Goal: Task Accomplishment & Management: Manage account settings

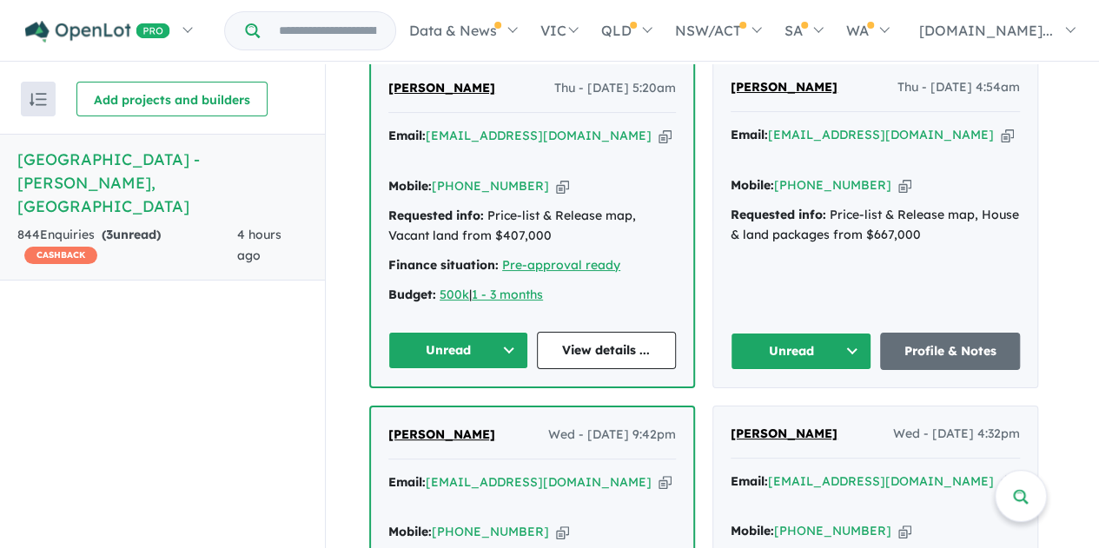
scroll to position [964, 0]
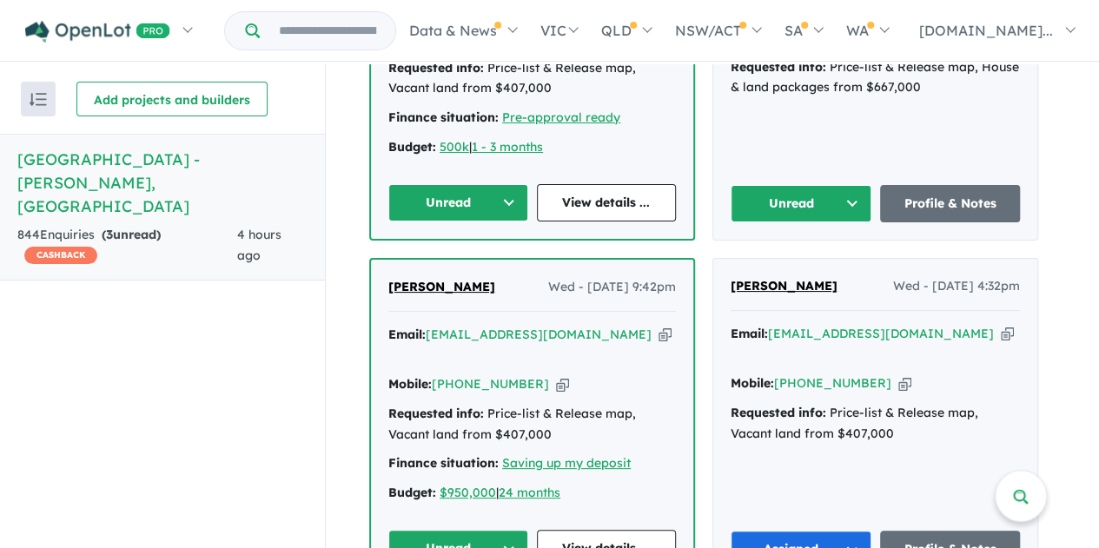
click at [659, 326] on icon "button" at bounding box center [665, 335] width 13 height 18
click at [556, 375] on icon "button" at bounding box center [562, 384] width 13 height 18
click at [659, 326] on icon "button" at bounding box center [665, 335] width 13 height 18
drag, startPoint x: 506, startPoint y: 261, endPoint x: 358, endPoint y: 261, distance: 147.7
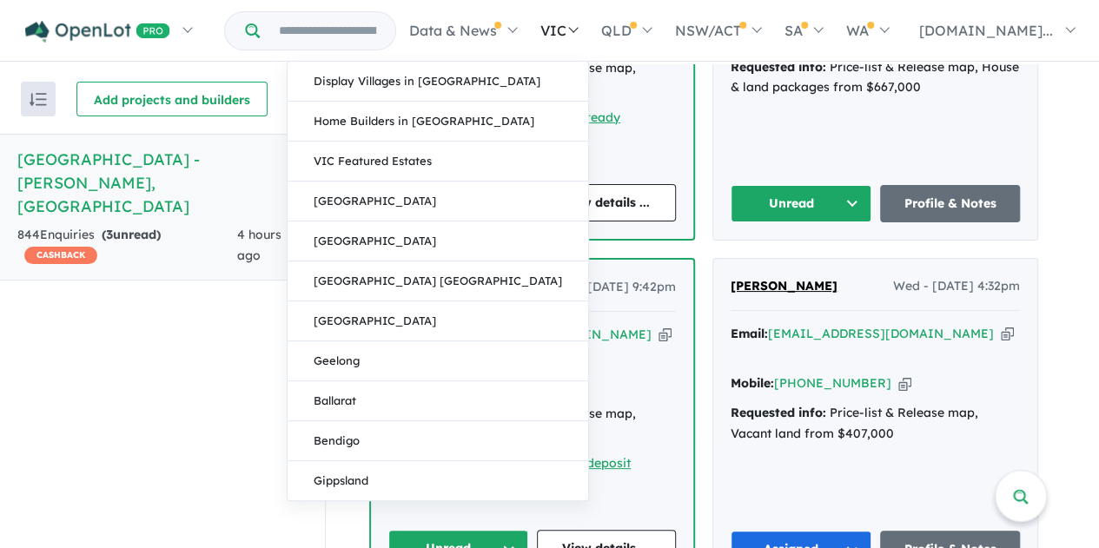
copy span "[PERSON_NAME]"
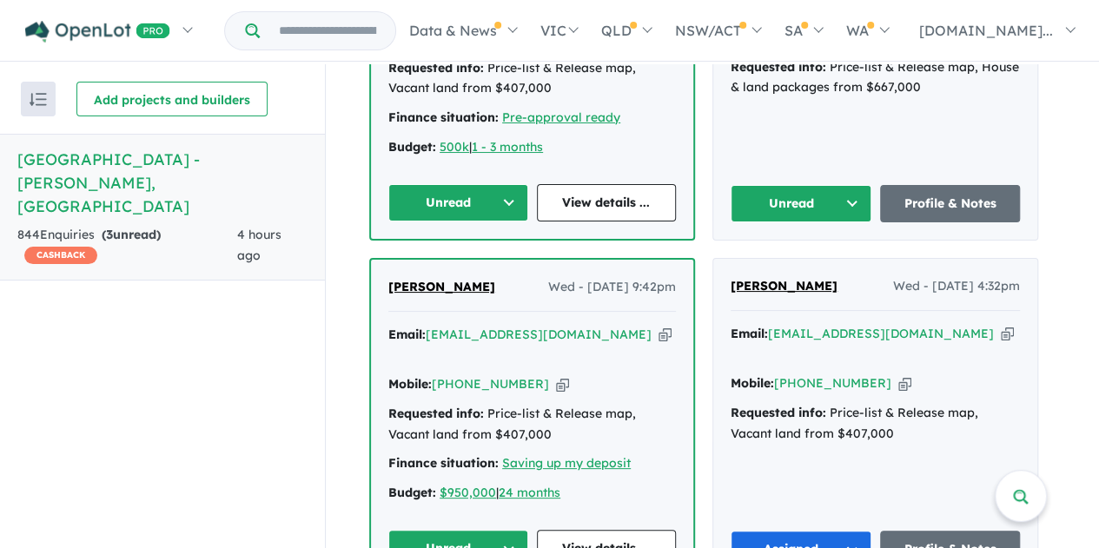
click at [502, 530] on button "Unread" at bounding box center [458, 548] width 140 height 37
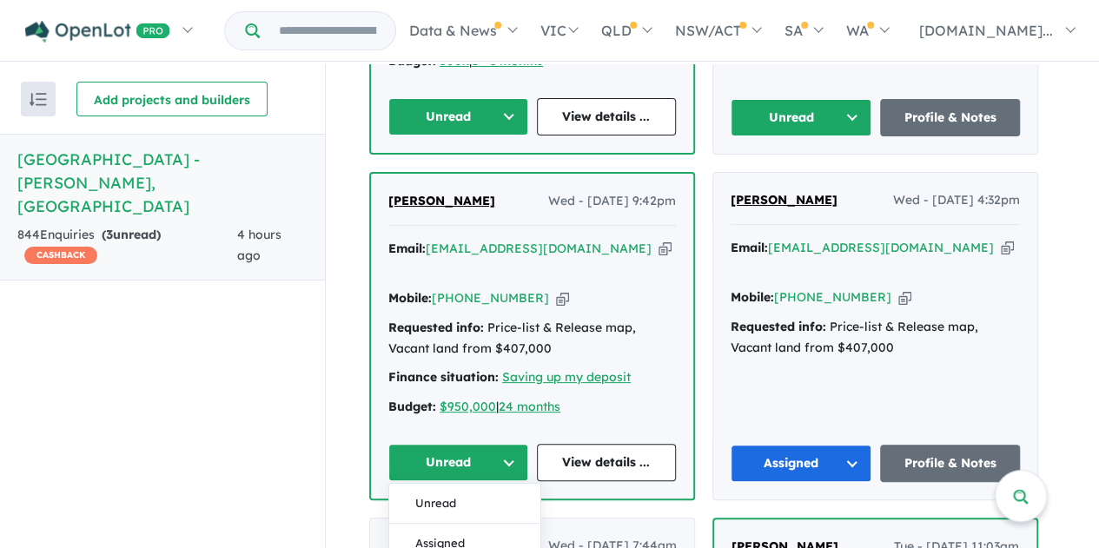
scroll to position [1138, 0]
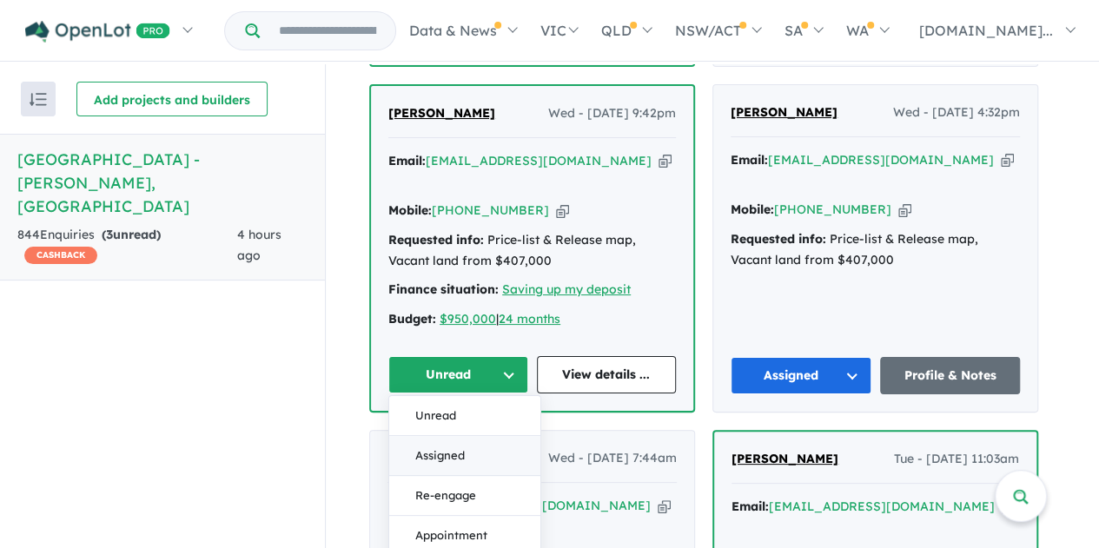
click at [477, 436] on button "Assigned" at bounding box center [464, 456] width 151 height 40
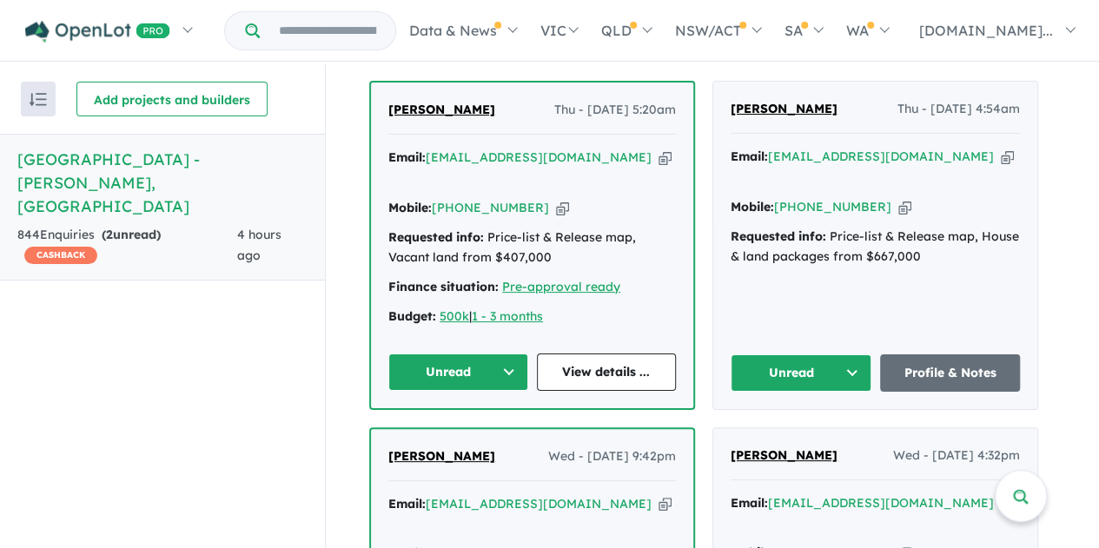
scroll to position [791, 0]
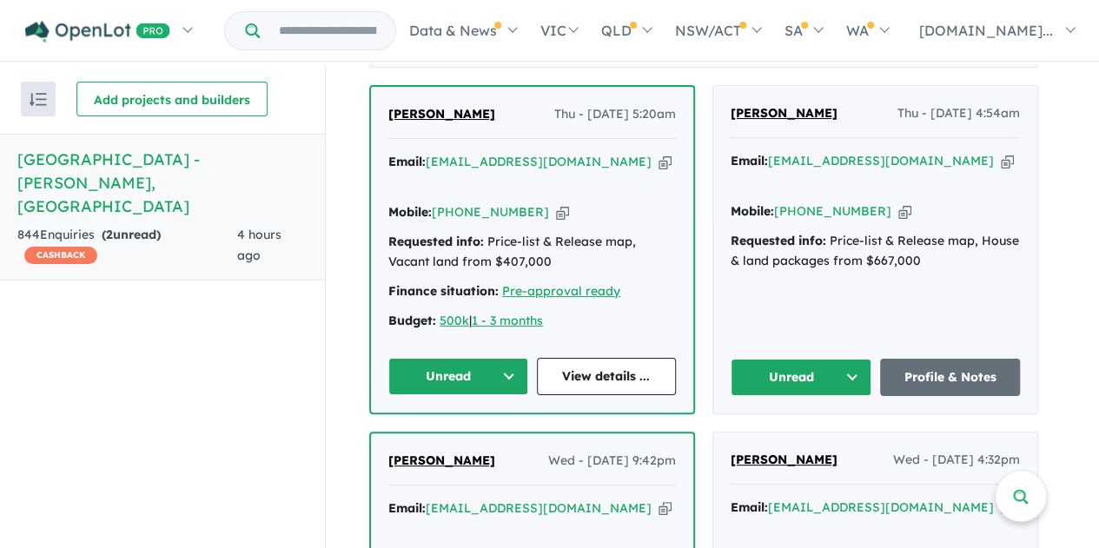
click at [1001, 152] on icon "button" at bounding box center [1007, 161] width 13 height 18
copy span "[PERSON_NAME]"
click at [898, 202] on icon "button" at bounding box center [904, 211] width 13 height 18
copy span "[PERSON_NAME]"
click at [1001, 152] on icon "button" at bounding box center [1007, 161] width 13 height 18
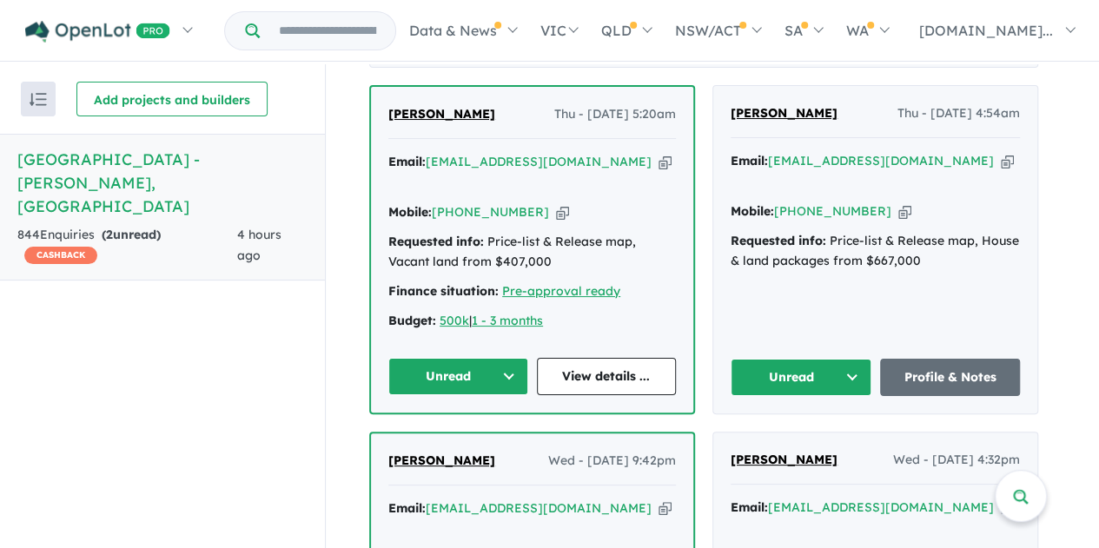
copy span "[PERSON_NAME]"
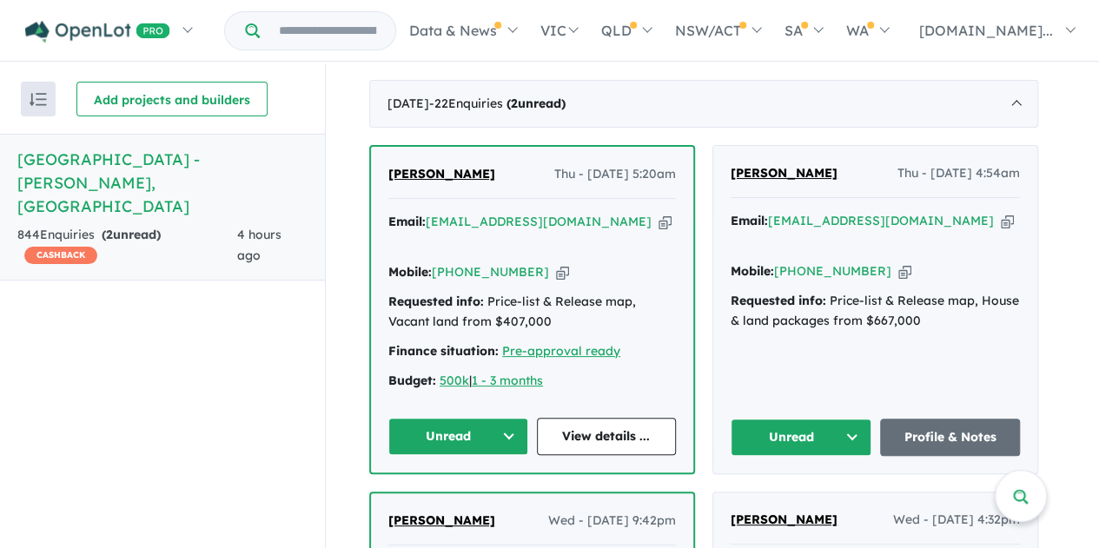
scroll to position [704, 0]
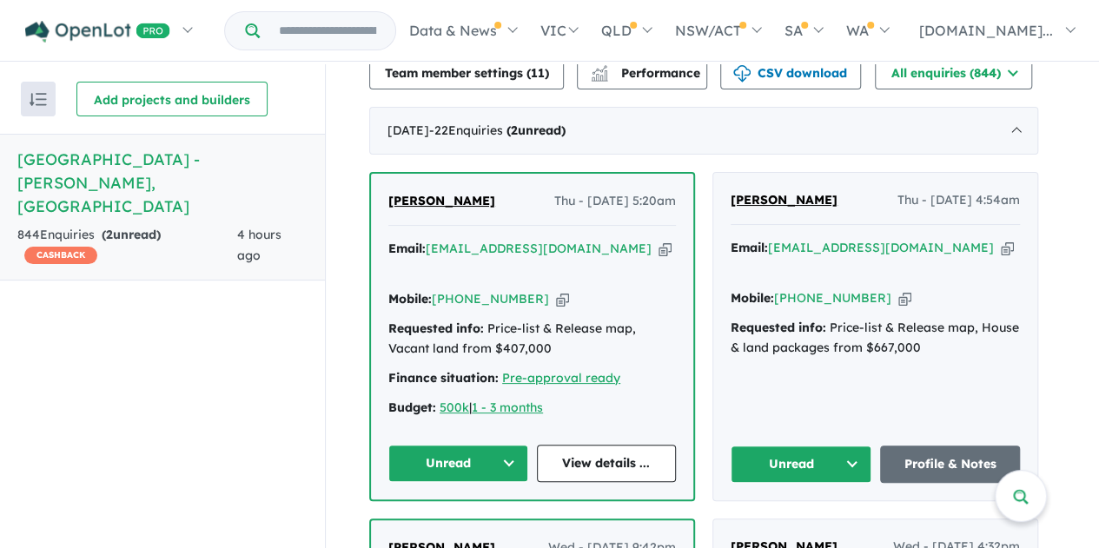
drag, startPoint x: 854, startPoint y: 172, endPoint x: 732, endPoint y: 176, distance: 122.6
click at [732, 176] on div "[PERSON_NAME] Thu - [DATE] 4:54am Email: [EMAIL_ADDRESS][DOMAIN_NAME] Copied! M…" at bounding box center [875, 336] width 324 height 327
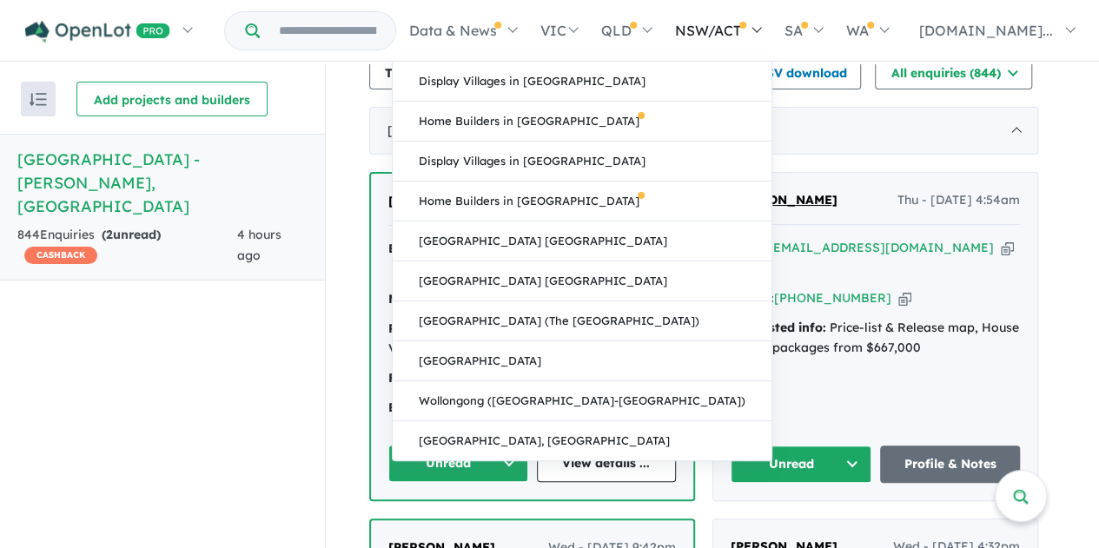
copy span "[PERSON_NAME]"
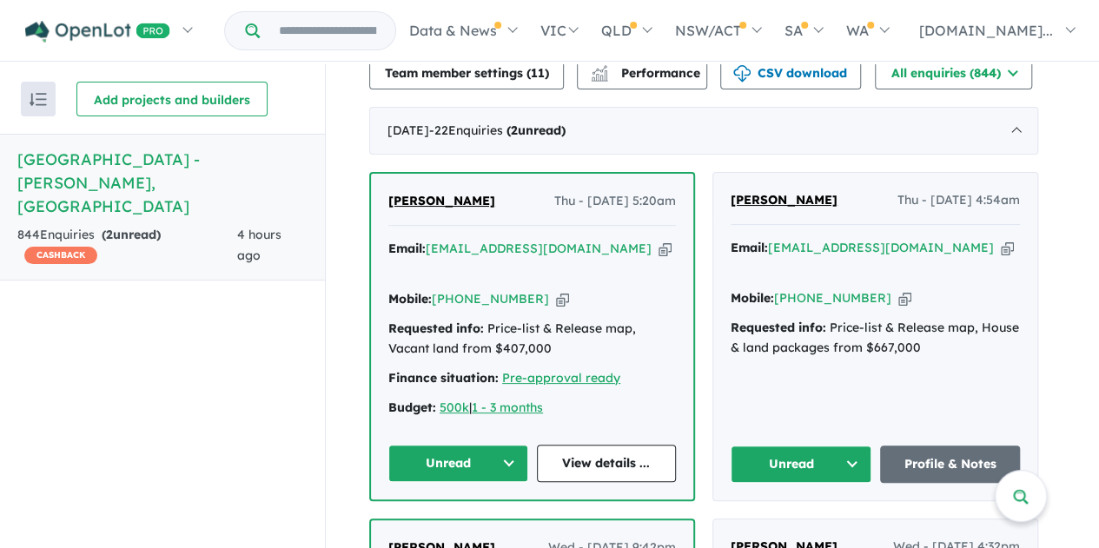
click at [853, 446] on button "Unread" at bounding box center [801, 464] width 141 height 37
click at [822, 525] on button "Assigned" at bounding box center [807, 545] width 151 height 40
click at [649, 239] on div "Email: [EMAIL_ADDRESS][DOMAIN_NAME] Copied!" at bounding box center [532, 260] width 288 height 42
click at [659, 240] on icon "button" at bounding box center [665, 249] width 13 height 18
copy span "[PERSON_NAME]"
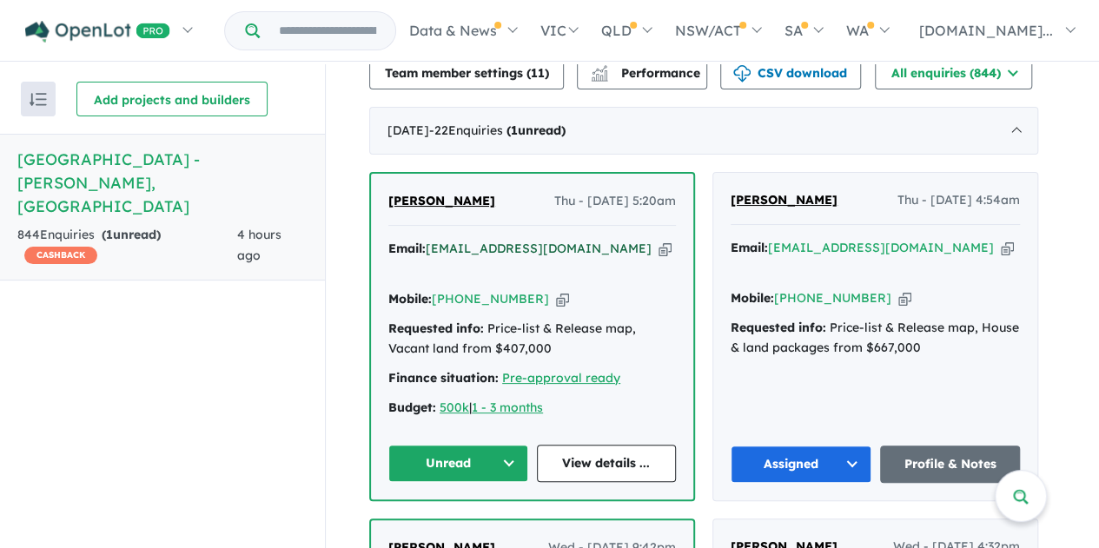
drag, startPoint x: 550, startPoint y: 266, endPoint x: 591, endPoint y: 214, distance: 66.2
click at [556, 290] on icon "button" at bounding box center [562, 299] width 13 height 18
copy span "[PERSON_NAME]"
click at [496, 445] on button "Unread" at bounding box center [458, 463] width 140 height 37
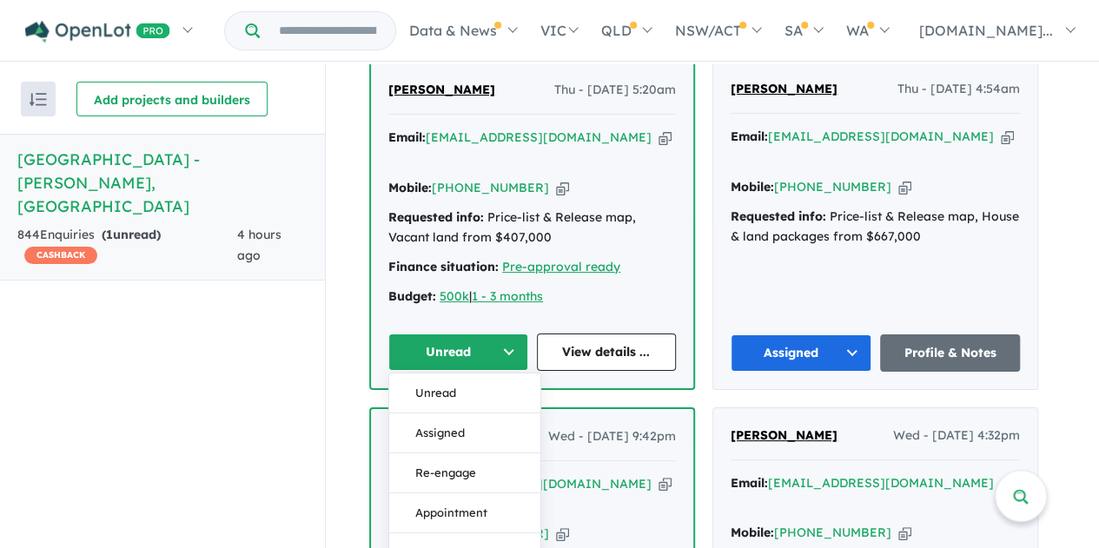
scroll to position [877, 0]
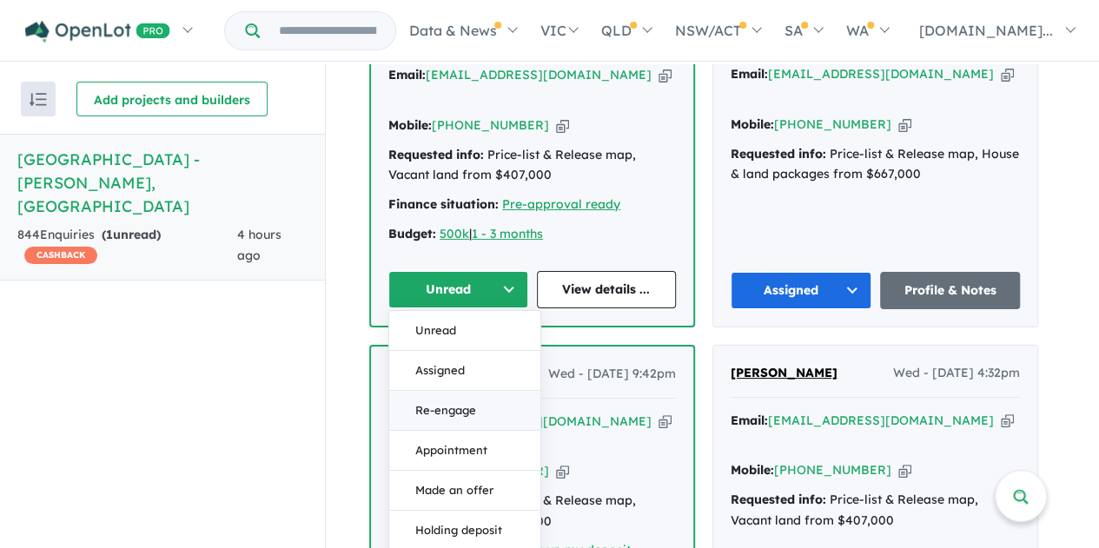
click at [484, 395] on button "Re-engage" at bounding box center [464, 410] width 151 height 40
